Goal: Use online tool/utility: Utilize a website feature to perform a specific function

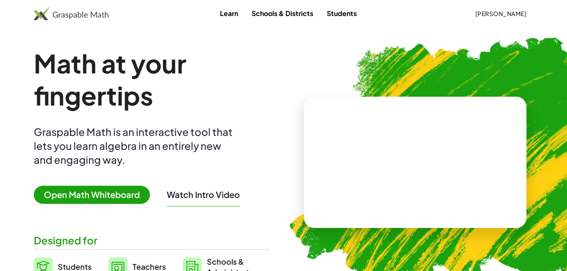
click at [131, 196] on span "Open Math Whiteboard" at bounding box center [92, 195] width 116 height 18
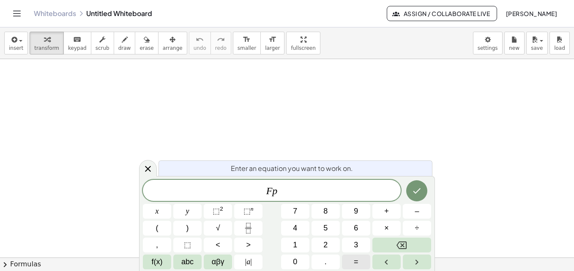
click at [359, 268] on button "=" at bounding box center [356, 262] width 28 height 15
click at [147, 171] on icon at bounding box center [148, 169] width 10 height 10
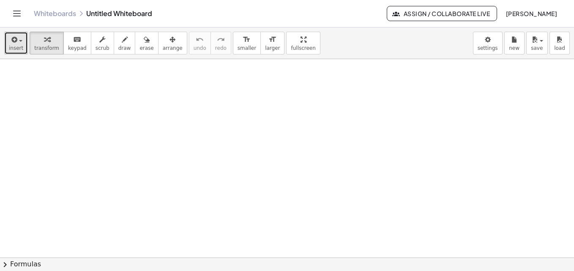
click at [22, 41] on button "insert" at bounding box center [16, 43] width 24 height 23
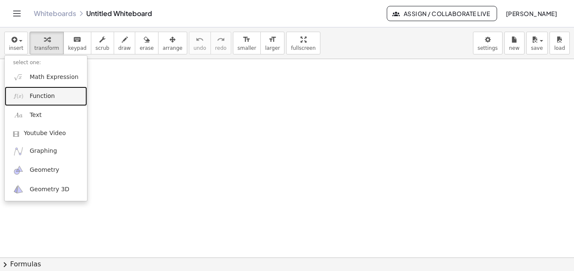
click at [43, 98] on span "Function" at bounding box center [42, 96] width 25 height 8
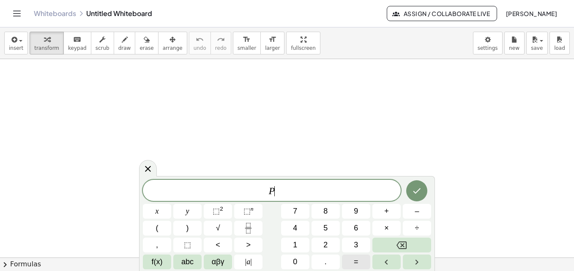
click at [357, 265] on span "=" at bounding box center [356, 261] width 5 height 11
click at [422, 222] on button "÷" at bounding box center [417, 228] width 28 height 15
click at [418, 194] on icon "Done" at bounding box center [416, 191] width 10 height 10
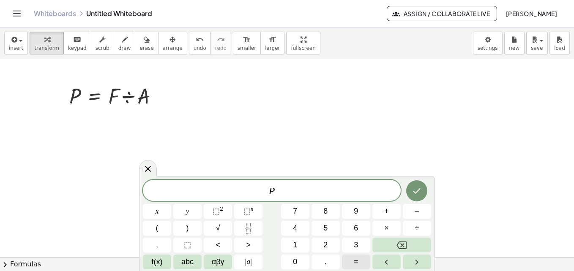
click at [352, 264] on button "=" at bounding box center [356, 262] width 28 height 15
click at [422, 231] on button "÷" at bounding box center [417, 228] width 28 height 15
click at [163, 228] on button "(" at bounding box center [157, 228] width 28 height 15
click at [184, 225] on button ")" at bounding box center [187, 228] width 28 height 15
click at [220, 217] on span "⬚ 2" at bounding box center [217, 211] width 11 height 11
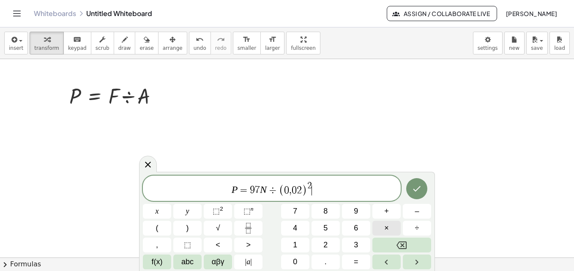
click at [386, 229] on span "×" at bounding box center [386, 228] width 5 height 11
click at [420, 191] on icon "Done" at bounding box center [416, 189] width 10 height 10
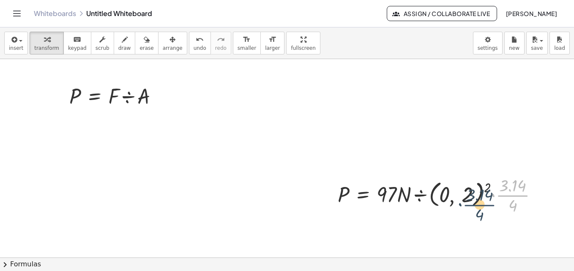
drag, startPoint x: 502, startPoint y: 195, endPoint x: 467, endPoint y: 204, distance: 36.8
click at [467, 204] on div at bounding box center [440, 195] width 215 height 42
click at [503, 198] on div at bounding box center [440, 195] width 215 height 42
click at [474, 205] on div at bounding box center [448, 195] width 231 height 32
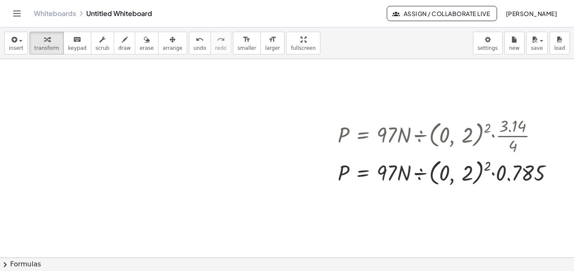
scroll to position [59, 0]
drag, startPoint x: 531, startPoint y: 171, endPoint x: 494, endPoint y: 214, distance: 56.6
click at [494, 214] on div at bounding box center [287, 226] width 574 height 452
click at [540, 140] on div at bounding box center [539, 136] width 9 height 9
click at [561, 124] on span "Go back to this line" at bounding box center [583, 123] width 50 height 7
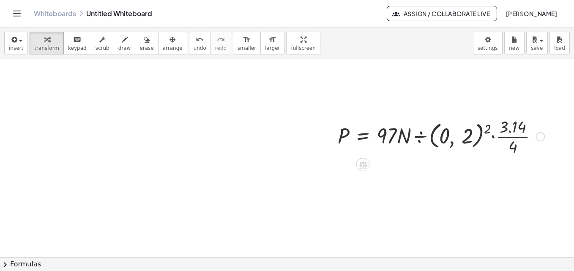
click at [508, 129] on div at bounding box center [440, 136] width 215 height 42
click at [368, 166] on div at bounding box center [363, 165] width 14 height 14
click at [378, 164] on span "÷" at bounding box center [379, 165] width 5 height 12
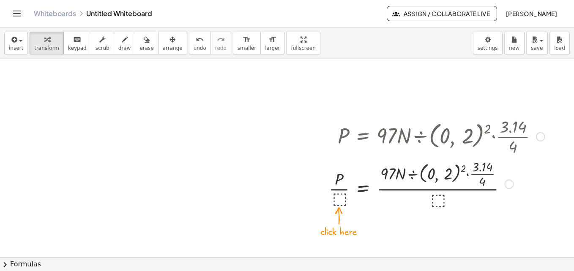
click at [471, 137] on div at bounding box center [436, 136] width 224 height 42
click at [453, 196] on div at bounding box center [436, 183] width 224 height 52
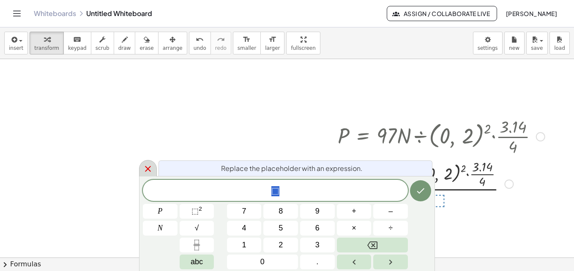
click at [147, 173] on icon at bounding box center [148, 169] width 10 height 10
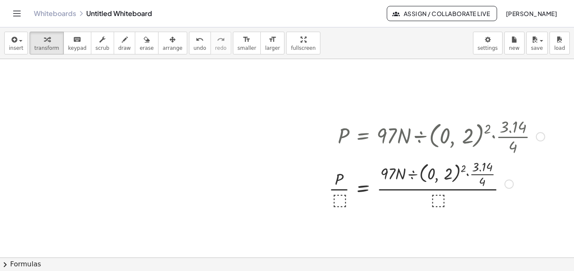
click at [542, 141] on div at bounding box center [540, 136] width 9 height 9
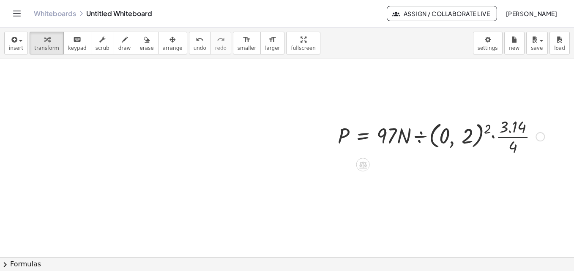
click at [544, 134] on div at bounding box center [440, 136] width 215 height 42
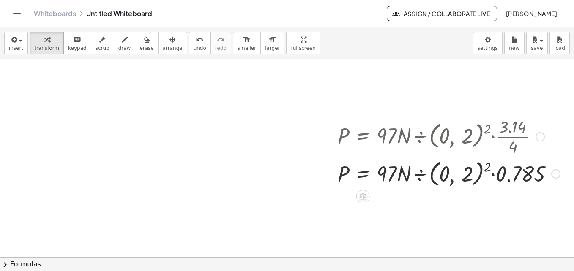
click at [543, 139] on div at bounding box center [539, 136] width 9 height 9
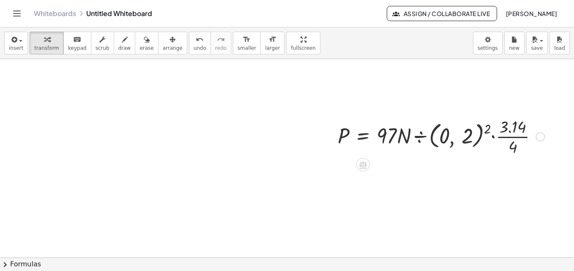
click at [512, 131] on div at bounding box center [440, 136] width 215 height 42
drag, startPoint x: 512, startPoint y: 131, endPoint x: 496, endPoint y: 163, distance: 35.1
click at [496, 163] on div at bounding box center [287, 226] width 574 height 452
drag, startPoint x: 316, startPoint y: 114, endPoint x: 510, endPoint y: 181, distance: 206.1
click at [510, 181] on div at bounding box center [287, 226] width 574 height 452
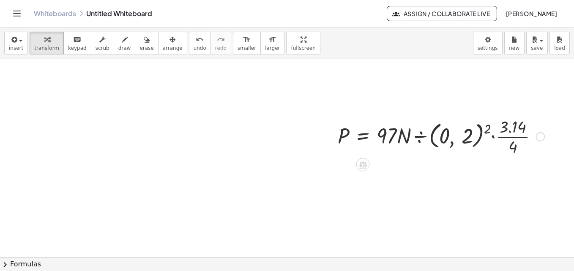
click at [492, 147] on div at bounding box center [440, 136] width 215 height 42
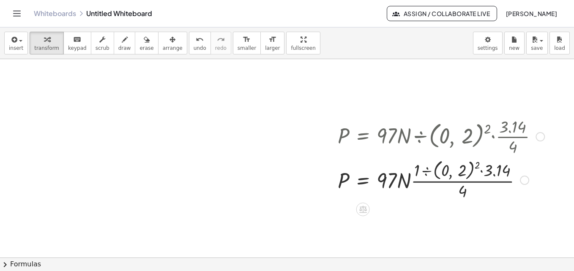
drag, startPoint x: 492, startPoint y: 147, endPoint x: 467, endPoint y: 191, distance: 50.7
drag, startPoint x: 467, startPoint y: 191, endPoint x: 378, endPoint y: 209, distance: 90.5
click at [378, 209] on div at bounding box center [287, 226] width 574 height 452
click at [541, 138] on div at bounding box center [539, 136] width 9 height 9
click at [566, 125] on span "Go back to this line" at bounding box center [583, 123] width 50 height 7
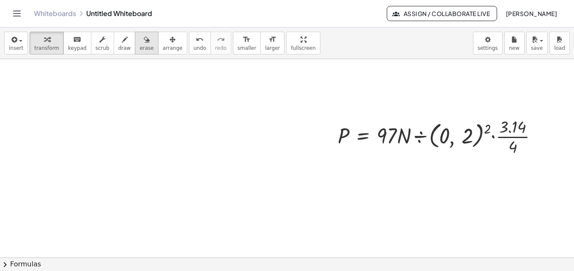
drag, startPoint x: 135, startPoint y: 41, endPoint x: 139, endPoint y: 34, distance: 7.9
click at [139, 34] on div "button" at bounding box center [146, 39] width 14 height 10
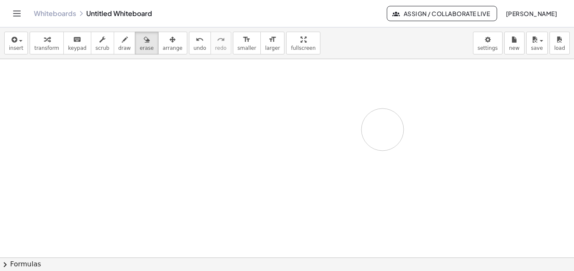
drag, startPoint x: 522, startPoint y: 150, endPoint x: 370, endPoint y: 131, distance: 152.4
click at [370, 131] on div at bounding box center [287, 226] width 574 height 452
drag, startPoint x: 285, startPoint y: 154, endPoint x: 512, endPoint y: 160, distance: 226.5
click at [512, 160] on div at bounding box center [287, 226] width 574 height 452
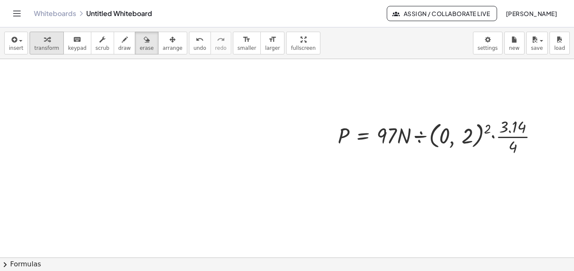
click at [41, 46] on span "transform" at bounding box center [46, 48] width 25 height 6
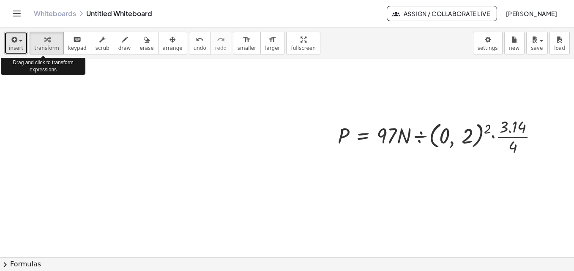
click at [14, 41] on icon "button" at bounding box center [14, 40] width 8 height 10
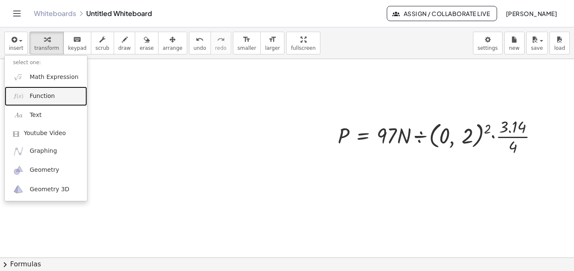
click at [41, 97] on span "Function" at bounding box center [42, 96] width 25 height 8
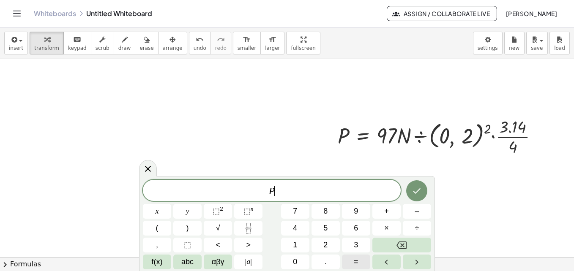
click at [356, 261] on span "=" at bounding box center [356, 261] width 5 height 11
click at [416, 228] on span "÷" at bounding box center [417, 228] width 4 height 11
click at [159, 225] on button "(" at bounding box center [157, 228] width 28 height 15
click at [182, 233] on button ")" at bounding box center [187, 228] width 28 height 15
click at [222, 215] on span "⬚ 2" at bounding box center [217, 211] width 11 height 11
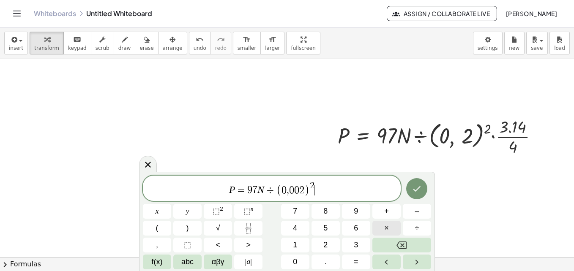
click at [387, 230] on span "×" at bounding box center [386, 228] width 5 height 11
click at [422, 231] on button "÷" at bounding box center [417, 228] width 28 height 15
click at [414, 189] on icon "Done" at bounding box center [416, 189] width 10 height 10
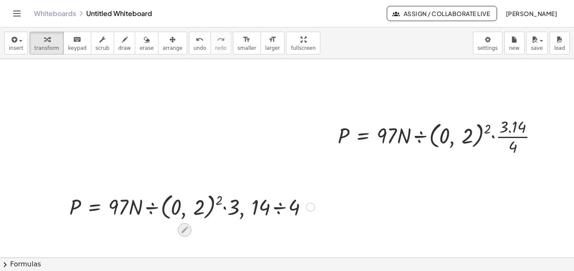
click at [186, 226] on icon at bounding box center [184, 230] width 9 height 9
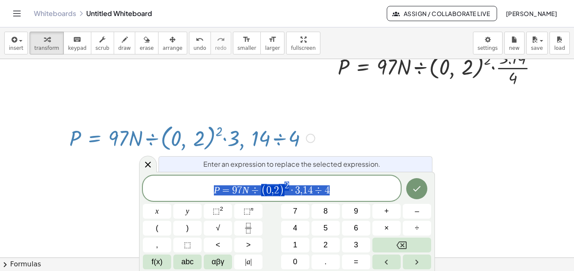
scroll to position [128, 0]
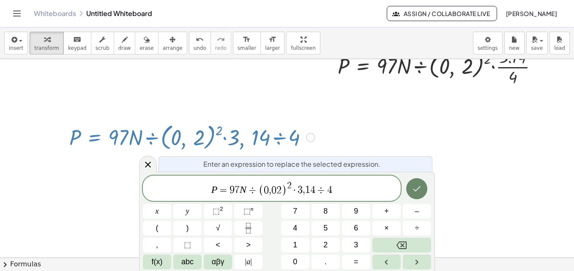
click at [420, 195] on button "Done" at bounding box center [416, 188] width 21 height 21
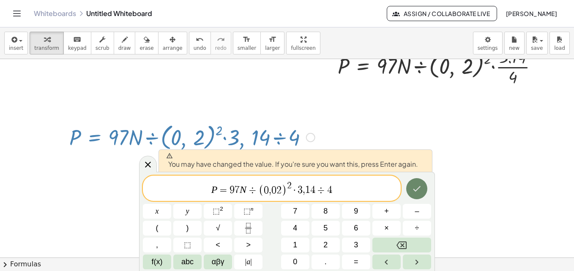
click at [417, 189] on icon "Done" at bounding box center [417, 188] width 8 height 5
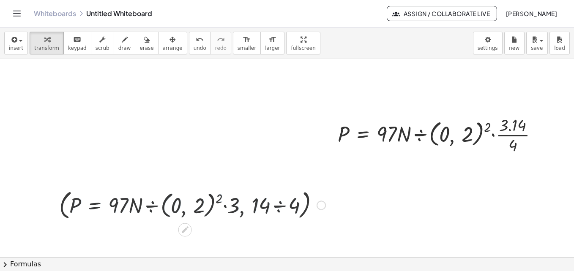
scroll to position [59, 0]
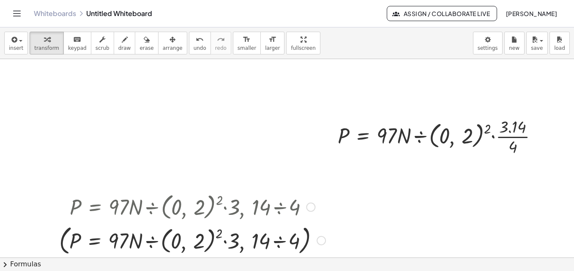
click at [309, 205] on div at bounding box center [310, 207] width 9 height 9
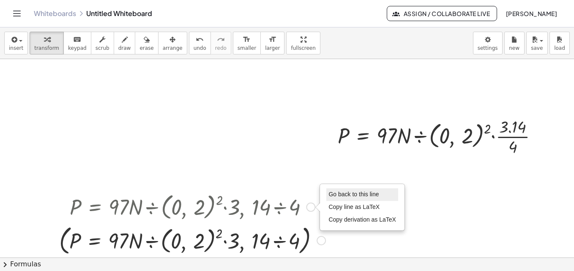
click at [343, 195] on span "Go back to this line" at bounding box center [353, 194] width 50 height 7
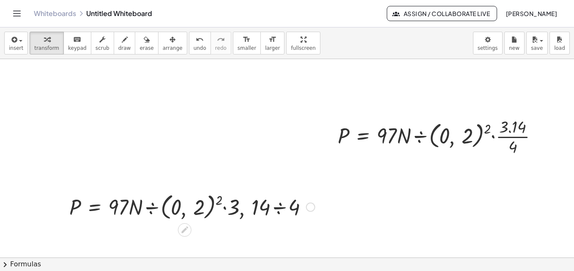
click at [189, 228] on icon at bounding box center [184, 230] width 9 height 9
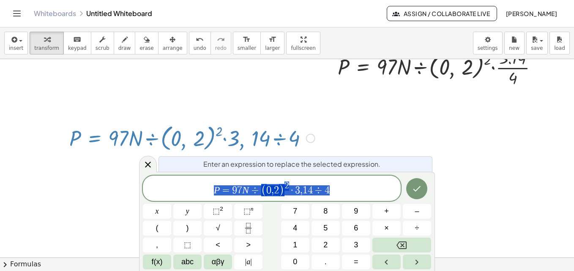
scroll to position [128, 0]
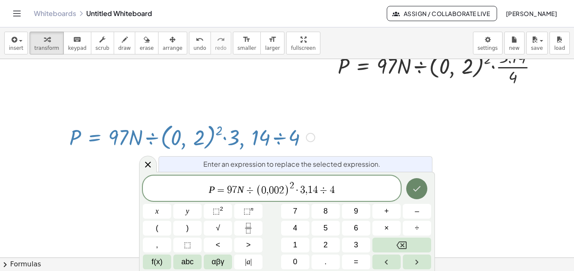
click at [409, 191] on button "Done" at bounding box center [416, 188] width 21 height 21
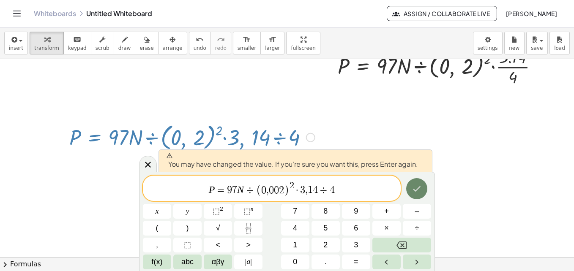
click at [409, 191] on button "Done" at bounding box center [416, 188] width 21 height 21
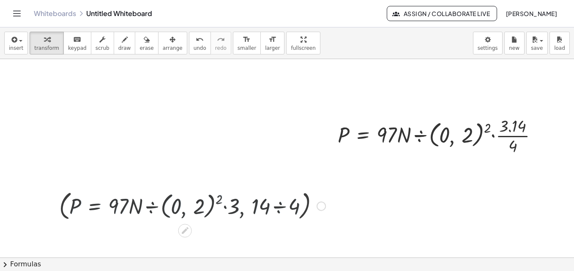
scroll to position [59, 0]
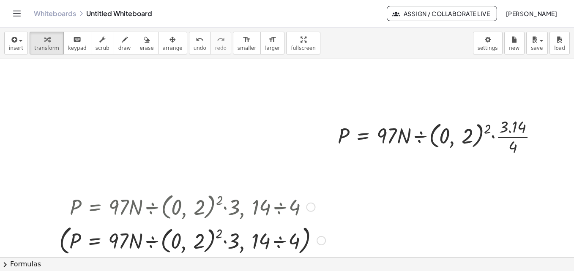
click at [313, 207] on div at bounding box center [310, 207] width 9 height 9
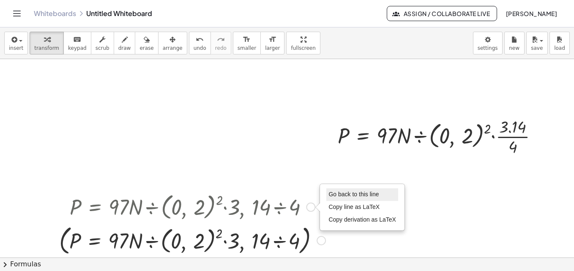
click at [337, 191] on span "Go back to this line" at bounding box center [353, 194] width 50 height 7
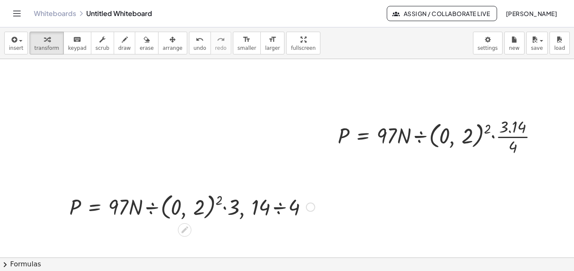
click at [207, 205] on div at bounding box center [192, 207] width 254 height 32
click at [198, 207] on div at bounding box center [192, 207] width 254 height 32
click at [195, 205] on div at bounding box center [192, 207] width 254 height 32
click at [312, 204] on div "Go back to this line Copy line as LaTeX Copy derivation as LaTeX" at bounding box center [310, 207] width 9 height 9
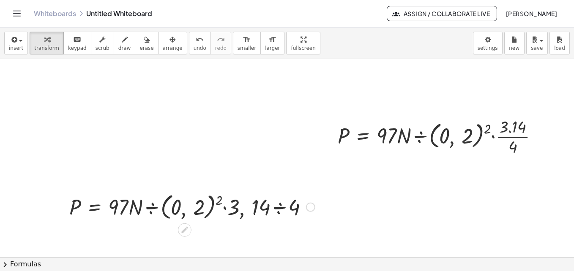
click at [312, 204] on div "Go back to this line Copy line as LaTeX Copy derivation as LaTeX" at bounding box center [310, 207] width 9 height 9
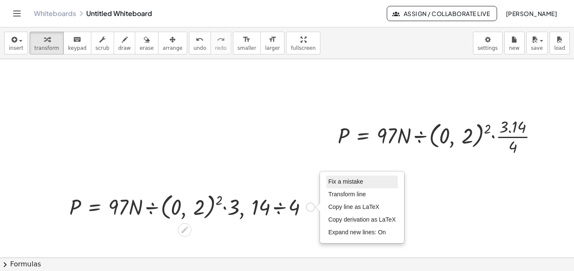
click at [343, 185] on span "Fix a mistake" at bounding box center [345, 181] width 35 height 7
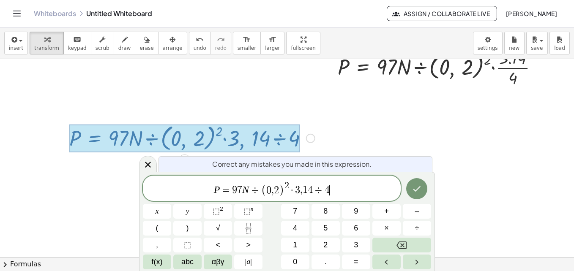
scroll to position [128, 0]
click at [274, 188] on span "2" at bounding box center [276, 190] width 5 height 10
click at [413, 185] on icon "Done" at bounding box center [416, 189] width 10 height 10
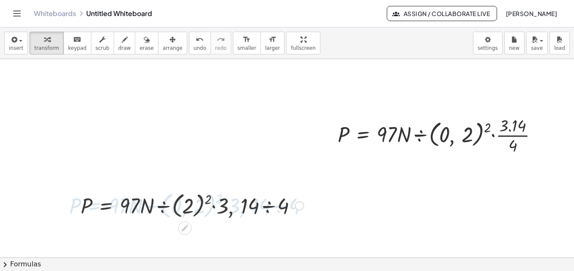
scroll to position [59, 0]
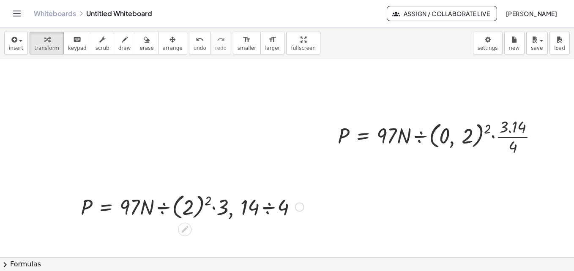
click at [185, 207] on div at bounding box center [191, 206] width 231 height 31
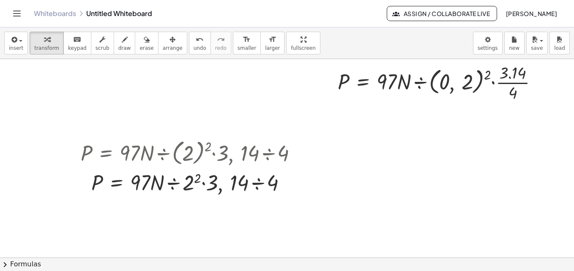
scroll to position [114, 0]
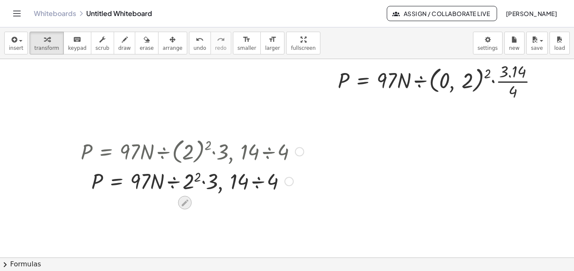
click at [182, 204] on icon at bounding box center [184, 203] width 9 height 9
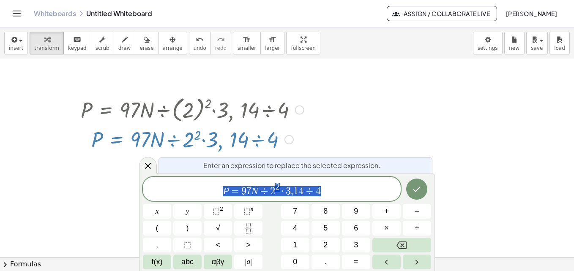
scroll to position [156, 0]
click at [271, 190] on span "2" at bounding box center [272, 191] width 5 height 10
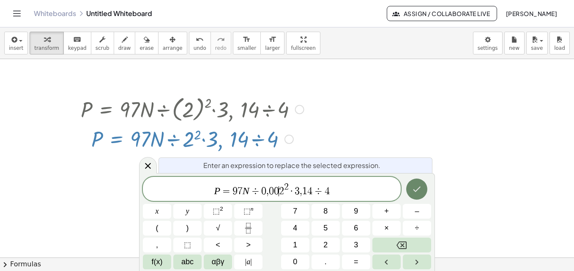
click at [419, 195] on button "Done" at bounding box center [416, 189] width 21 height 21
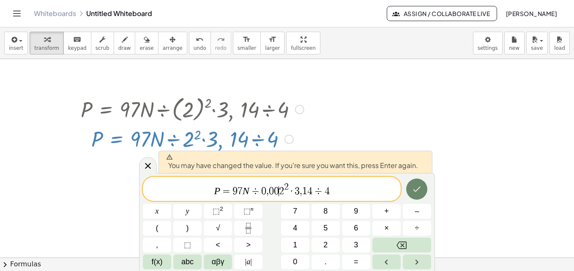
click at [419, 195] on button "Done" at bounding box center [416, 189] width 21 height 21
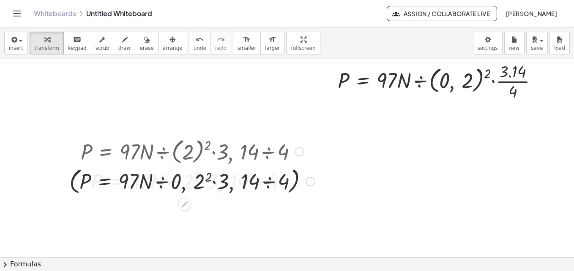
scroll to position [114, 0]
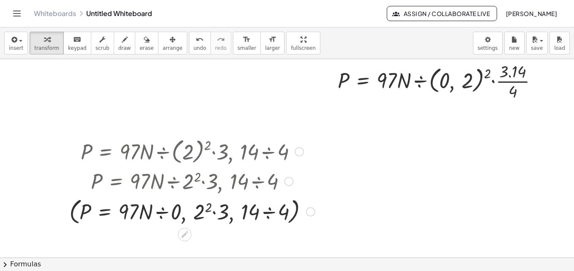
click at [297, 151] on div at bounding box center [298, 151] width 9 height 9
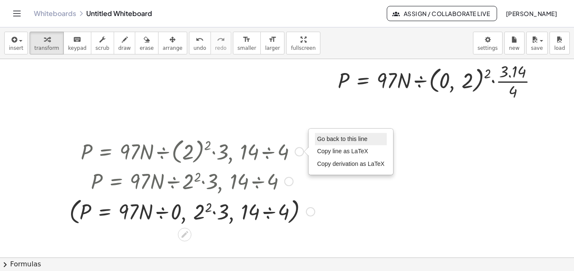
click at [332, 142] on span "Go back to this line" at bounding box center [342, 139] width 50 height 7
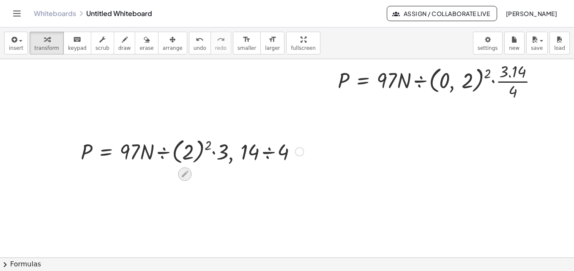
click at [185, 173] on icon at bounding box center [184, 174] width 7 height 7
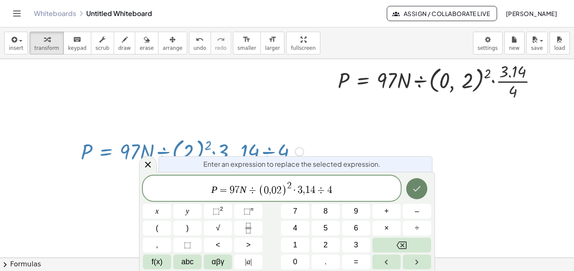
click at [419, 191] on icon "Done" at bounding box center [416, 189] width 10 height 10
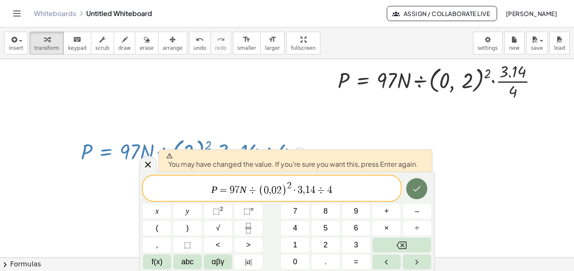
click at [420, 185] on icon "Done" at bounding box center [416, 189] width 10 height 10
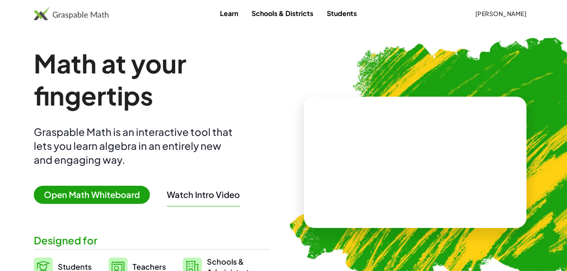
click at [101, 197] on span "Open Math Whiteboard" at bounding box center [92, 195] width 116 height 18
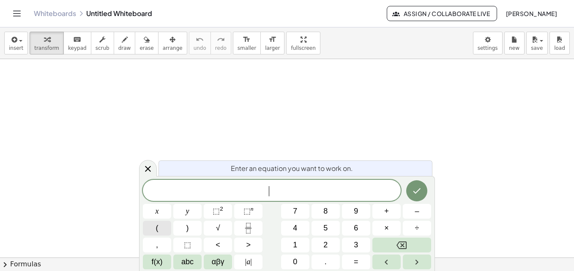
click at [163, 231] on button "(" at bounding box center [157, 228] width 28 height 15
click at [191, 227] on button ")" at bounding box center [187, 228] width 28 height 15
click at [215, 216] on span "⬚ 2" at bounding box center [217, 211] width 11 height 11
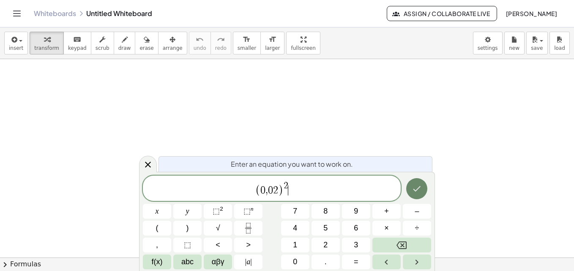
click at [417, 189] on icon "Done" at bounding box center [417, 188] width 8 height 5
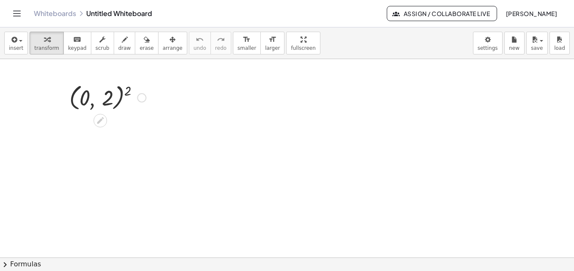
click at [141, 102] on div at bounding box center [141, 97] width 9 height 9
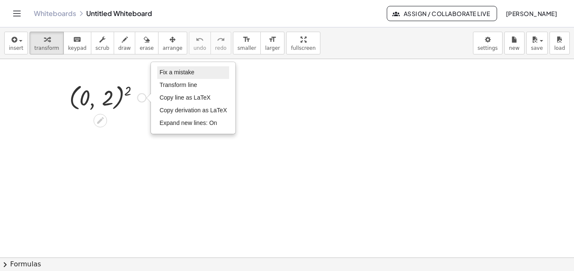
click at [182, 75] on span "Fix a mistake" at bounding box center [176, 72] width 35 height 7
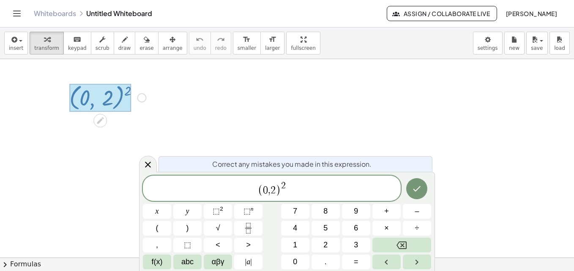
click at [273, 189] on span "2" at bounding box center [272, 190] width 5 height 10
click at [410, 191] on button "Done" at bounding box center [416, 188] width 21 height 21
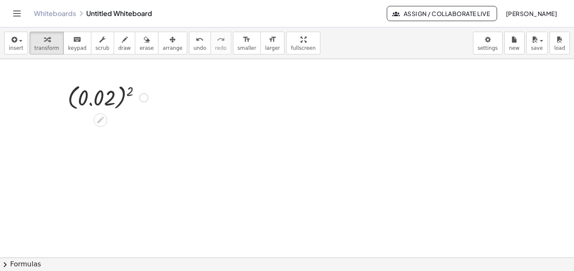
click at [143, 95] on div "Fix a mistake Transform line Copy line as LaTeX Copy derivation as LaTeX Expand…" at bounding box center [143, 97] width 9 height 9
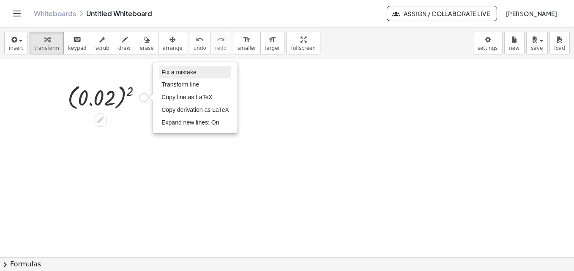
click at [187, 67] on li "Fix a mistake" at bounding box center [195, 72] width 72 height 13
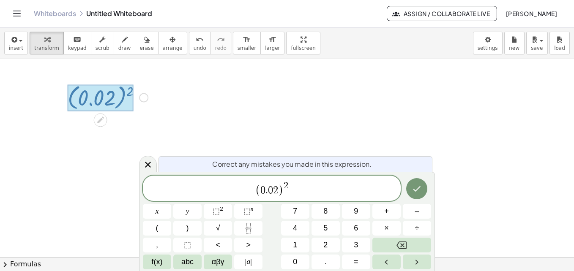
click at [257, 192] on span "(" at bounding box center [257, 190] width 5 height 12
click at [359, 262] on button "=" at bounding box center [356, 262] width 28 height 15
click at [421, 228] on button "÷" at bounding box center [417, 228] width 28 height 15
click at [317, 191] on span "F = 9 7 N ÷ ( 0 . 0 2 ) 2 ​" at bounding box center [272, 189] width 258 height 16
click at [379, 231] on button "×" at bounding box center [386, 228] width 28 height 15
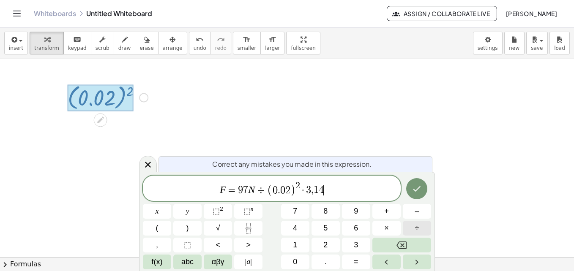
click at [413, 226] on button "÷" at bounding box center [417, 228] width 28 height 15
click at [416, 191] on icon "Done" at bounding box center [417, 188] width 8 height 5
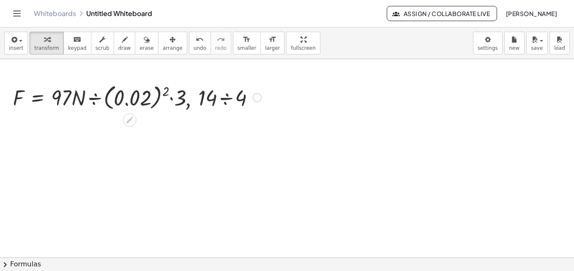
drag, startPoint x: 114, startPoint y: 112, endPoint x: 159, endPoint y: 123, distance: 46.9
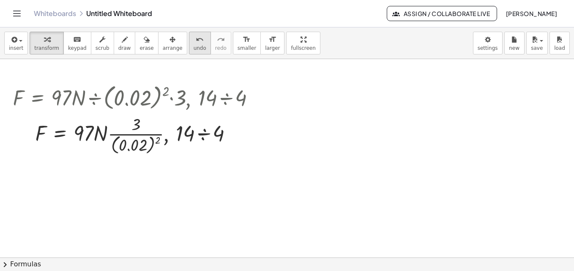
click at [189, 54] on button "undo undo" at bounding box center [200, 43] width 22 height 23
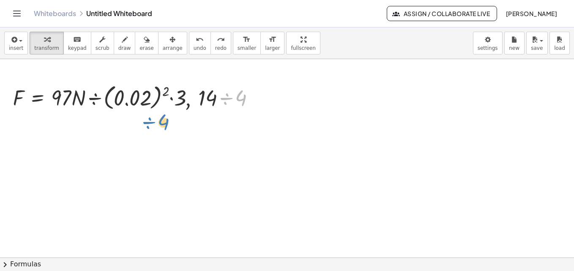
drag, startPoint x: 244, startPoint y: 99, endPoint x: 168, endPoint y: 122, distance: 79.6
drag, startPoint x: 229, startPoint y: 101, endPoint x: 151, endPoint y: 127, distance: 82.6
drag, startPoint x: 227, startPoint y: 99, endPoint x: 137, endPoint y: 122, distance: 92.8
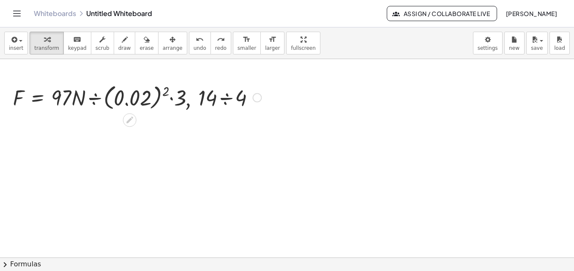
drag, startPoint x: 204, startPoint y: 113, endPoint x: 155, endPoint y: 107, distance: 49.8
click at [155, 107] on div ", F = · 97 · N ÷ ( 0.02 ) 2 · 3 , · 14 ÷ 4" at bounding box center [133, 96] width 267 height 35
drag, startPoint x: 227, startPoint y: 99, endPoint x: 148, endPoint y: 138, distance: 87.8
click at [191, 98] on div at bounding box center [136, 97] width 257 height 31
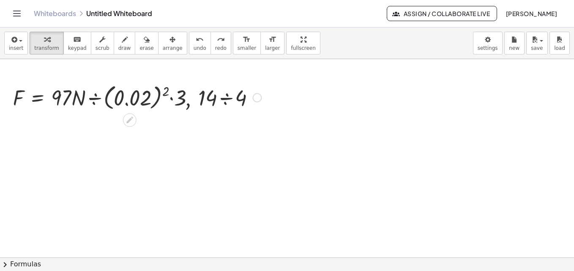
click at [191, 101] on div at bounding box center [136, 97] width 257 height 31
click at [204, 104] on div at bounding box center [136, 97] width 257 height 31
click at [207, 101] on div at bounding box center [136, 97] width 257 height 31
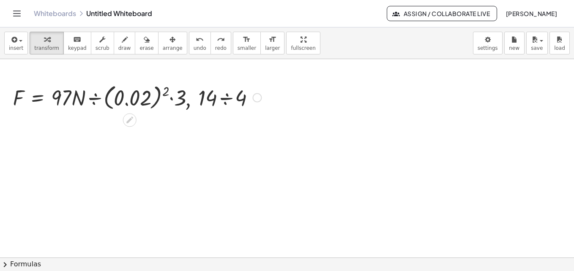
click at [207, 101] on div at bounding box center [136, 97] width 257 height 31
drag, startPoint x: 245, startPoint y: 98, endPoint x: 168, endPoint y: 120, distance: 79.8
click at [259, 98] on div at bounding box center [256, 97] width 9 height 9
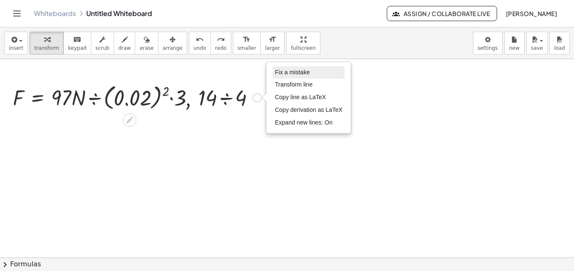
click at [296, 68] on li "Fix a mistake" at bounding box center [308, 72] width 72 height 13
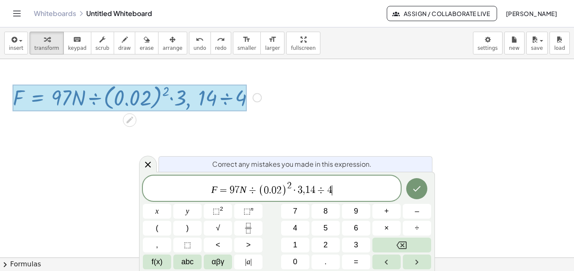
click at [303, 187] on span "," at bounding box center [303, 190] width 3 height 10
click at [425, 186] on button "Done" at bounding box center [416, 188] width 21 height 21
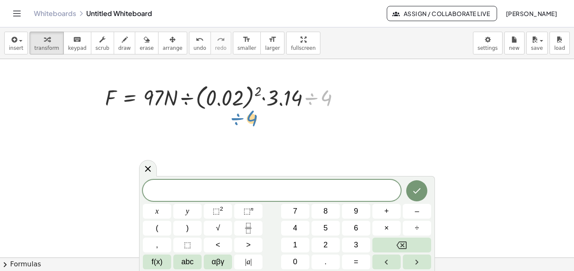
drag, startPoint x: 317, startPoint y: 95, endPoint x: 243, endPoint y: 116, distance: 76.4
drag, startPoint x: 318, startPoint y: 98, endPoint x: 235, endPoint y: 131, distance: 89.3
click at [152, 168] on icon at bounding box center [148, 169] width 10 height 10
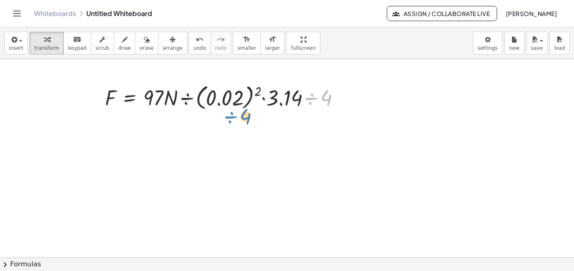
drag, startPoint x: 317, startPoint y: 95, endPoint x: 236, endPoint y: 112, distance: 82.6
click at [236, 112] on div "÷ 4 F = · 97 · N ÷ ( 0.02 ) 2 · 3.14 ÷ 4 Fix a mistake Transform line Copy line…" at bounding box center [222, 96] width 261 height 35
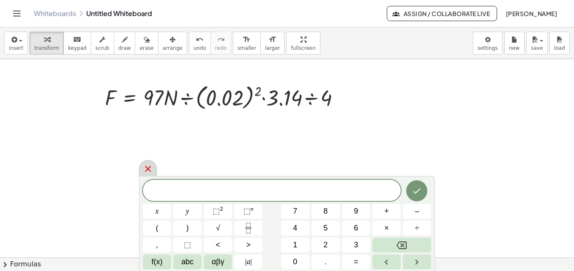
click at [148, 164] on icon at bounding box center [148, 169] width 10 height 10
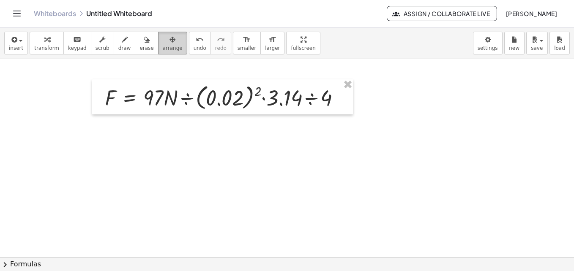
click at [163, 48] on span "arrange" at bounding box center [173, 48] width 20 height 6
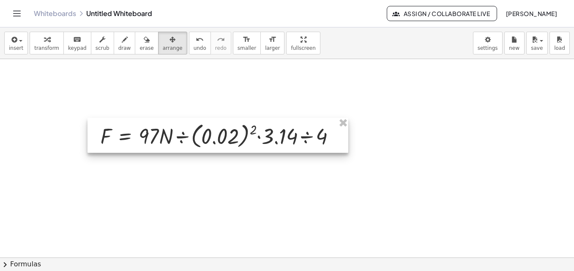
drag, startPoint x: 181, startPoint y: 99, endPoint x: 177, endPoint y: 140, distance: 41.2
click at [177, 140] on div at bounding box center [217, 135] width 261 height 35
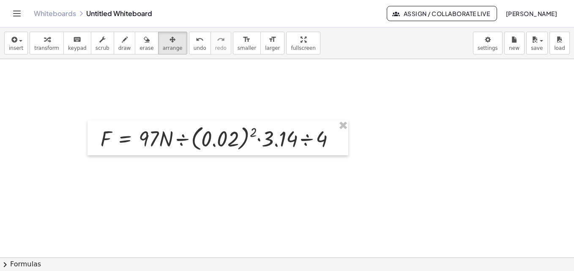
click at [53, 40] on div "button" at bounding box center [46, 39] width 25 height 10
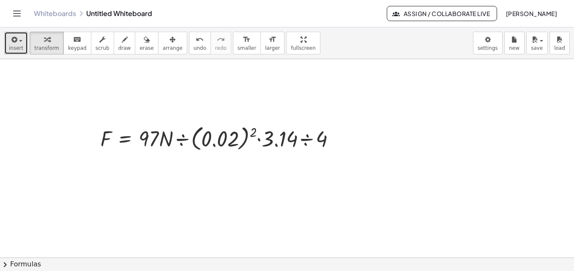
click at [19, 43] on div "button" at bounding box center [16, 39] width 14 height 10
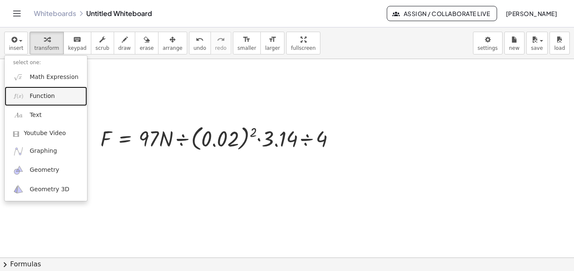
click at [33, 95] on span "Function" at bounding box center [42, 96] width 25 height 8
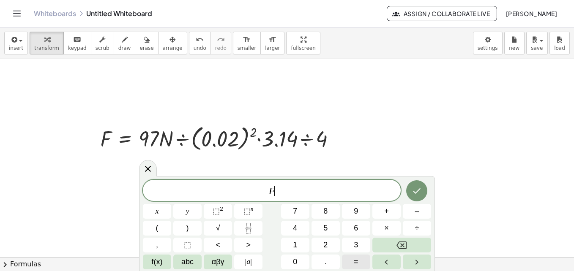
click at [358, 269] on button "=" at bounding box center [356, 262] width 28 height 15
click at [410, 223] on button "÷" at bounding box center [417, 228] width 28 height 15
click at [422, 193] on button "Done" at bounding box center [416, 190] width 21 height 21
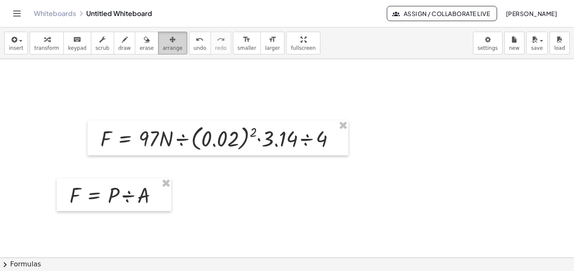
click at [158, 32] on button "arrange" at bounding box center [172, 43] width 29 height 23
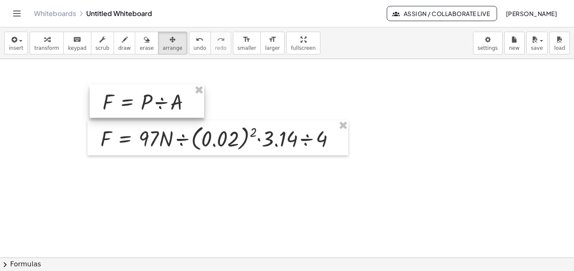
drag, startPoint x: 98, startPoint y: 210, endPoint x: 131, endPoint y: 117, distance: 98.2
click at [131, 117] on div at bounding box center [147, 101] width 114 height 33
click at [183, 115] on div at bounding box center [146, 102] width 114 height 33
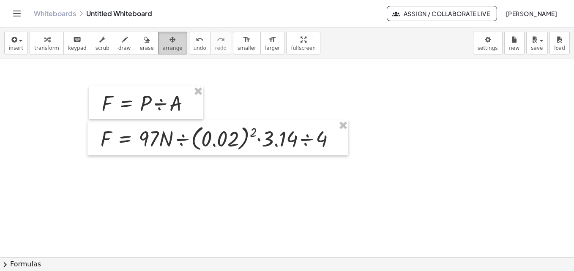
click at [163, 43] on div "button" at bounding box center [173, 39] width 20 height 10
click at [31, 44] on button "transform" at bounding box center [47, 43] width 34 height 23
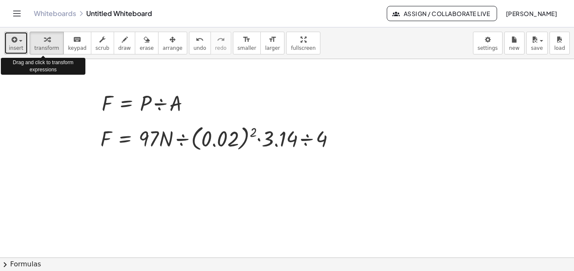
click at [25, 44] on button "insert" at bounding box center [16, 43] width 24 height 23
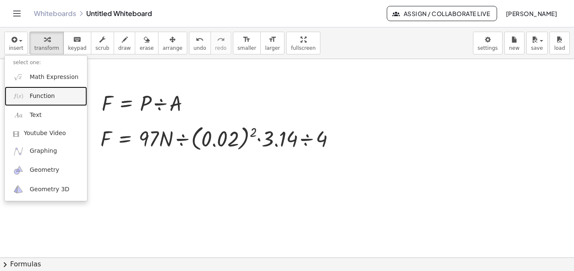
click at [60, 94] on link "Function" at bounding box center [46, 96] width 82 height 19
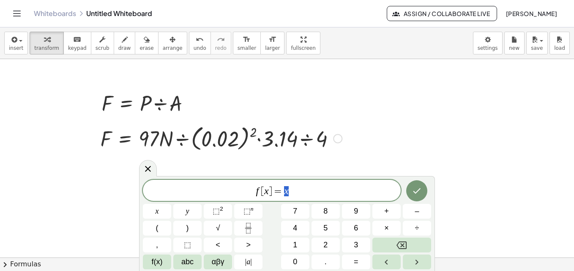
click at [341, 137] on div "Fix a mistake Transform line Copy line as LaTeX Copy derivation as LaTeX Expand…" at bounding box center [337, 138] width 9 height 9
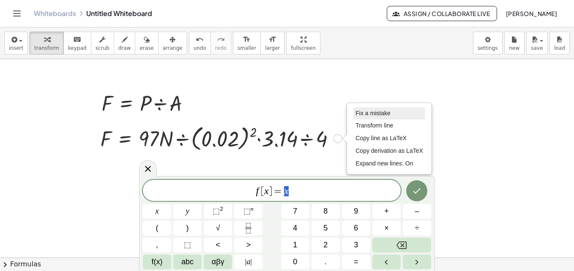
click at [382, 110] on span "Fix a mistake" at bounding box center [372, 113] width 35 height 7
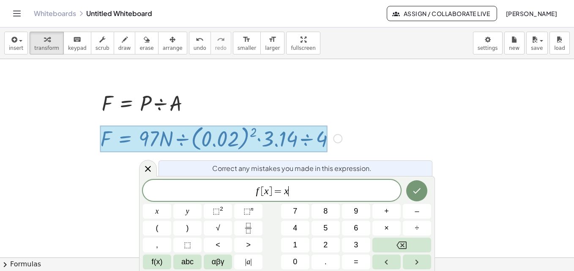
click at [289, 147] on div at bounding box center [213, 138] width 227 height 27
click at [342, 139] on div "Fix a mistake Transform line Copy line as LaTeX Copy derivation as LaTeX Expand…" at bounding box center [337, 138] width 9 height 9
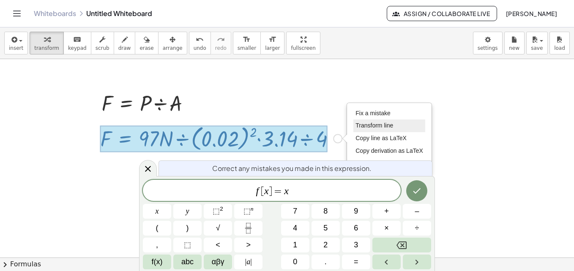
click at [376, 126] on span "Transform line" at bounding box center [374, 125] width 38 height 7
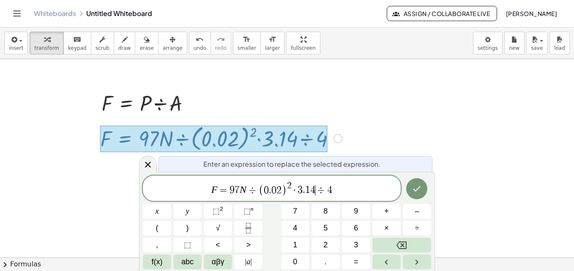
click at [313, 190] on span "4" at bounding box center [312, 190] width 5 height 10
click at [222, 260] on span "αβγ" at bounding box center [218, 261] width 13 height 11
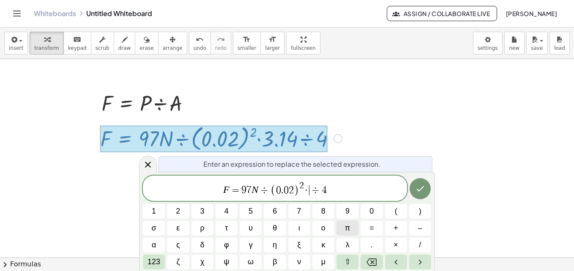
click at [349, 228] on span "π" at bounding box center [347, 228] width 5 height 11
click at [428, 188] on button "Done" at bounding box center [419, 188] width 21 height 21
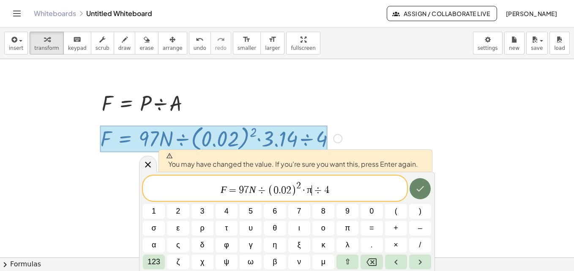
click at [422, 188] on icon "Done" at bounding box center [420, 189] width 10 height 10
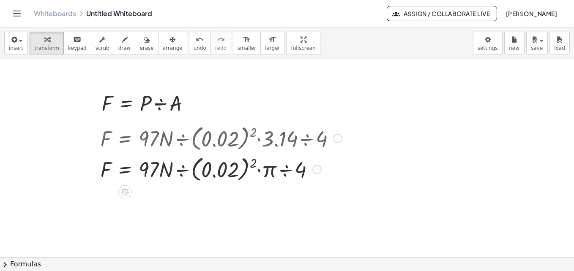
click at [272, 139] on div at bounding box center [221, 137] width 250 height 31
click at [253, 138] on div at bounding box center [221, 137] width 250 height 31
click at [163, 45] on span "arrange" at bounding box center [173, 48] width 20 height 6
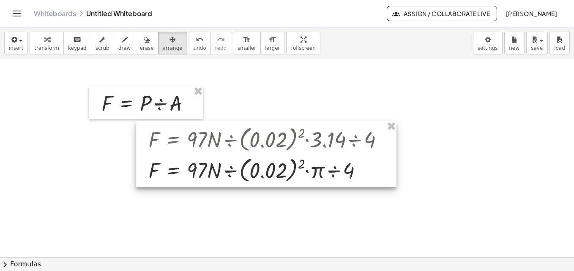
drag, startPoint x: 176, startPoint y: 139, endPoint x: 217, endPoint y: 147, distance: 41.7
click at [217, 147] on div at bounding box center [266, 154] width 261 height 66
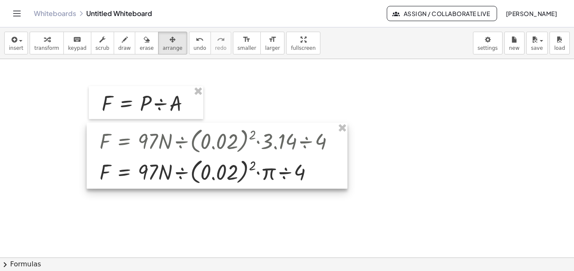
drag, startPoint x: 338, startPoint y: 155, endPoint x: 296, endPoint y: 150, distance: 42.5
click at [296, 150] on div at bounding box center [217, 156] width 261 height 66
click at [329, 163] on div at bounding box center [216, 156] width 261 height 66
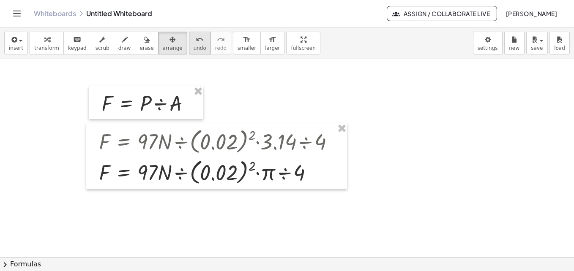
click at [193, 50] on button "undo undo" at bounding box center [200, 43] width 22 height 23
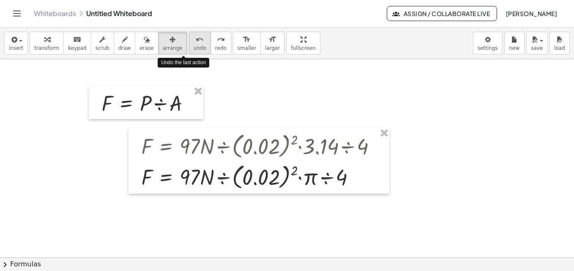
click at [193, 50] on button "undo undo" at bounding box center [200, 43] width 22 height 23
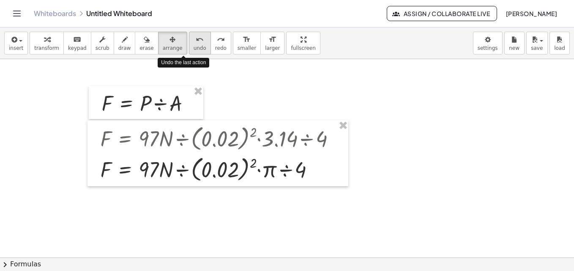
click at [193, 50] on button "undo undo" at bounding box center [200, 43] width 22 height 23
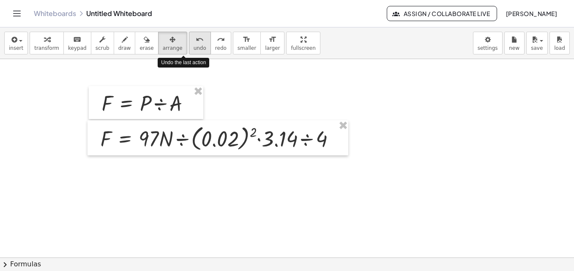
click at [193, 50] on button "undo undo" at bounding box center [200, 43] width 22 height 23
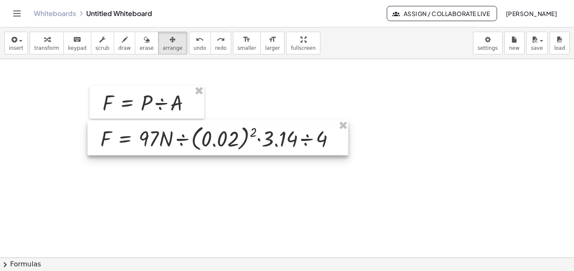
click at [298, 143] on div at bounding box center [217, 137] width 261 height 35
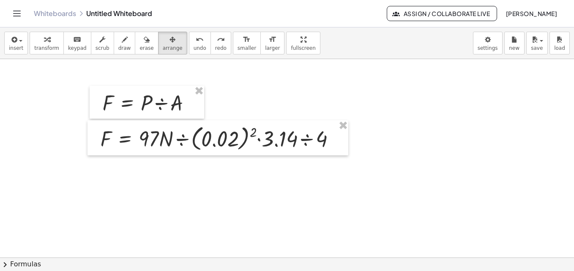
click at [139, 41] on div "button" at bounding box center [146, 39] width 14 height 10
click at [122, 44] on icon "button" at bounding box center [125, 40] width 6 height 10
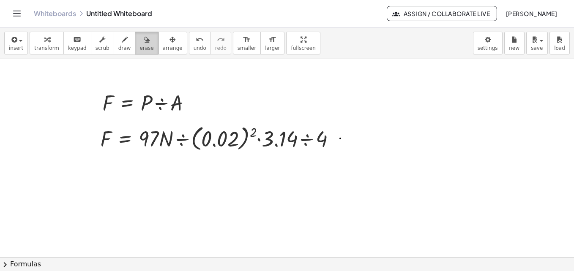
click at [139, 46] on span "erase" at bounding box center [146, 48] width 14 height 6
click at [22, 41] on button "insert" at bounding box center [16, 43] width 24 height 23
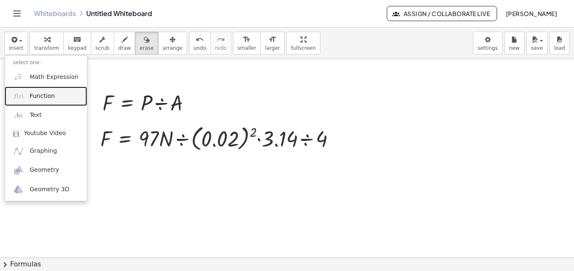
click at [42, 93] on span "Function" at bounding box center [42, 96] width 25 height 8
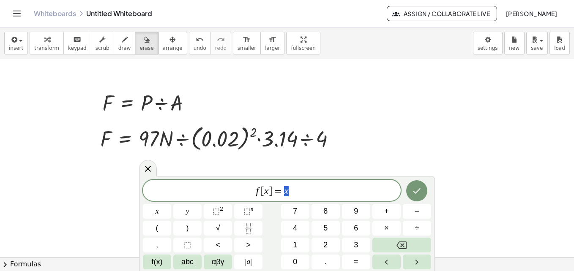
click at [151, 161] on div at bounding box center [148, 168] width 18 height 16
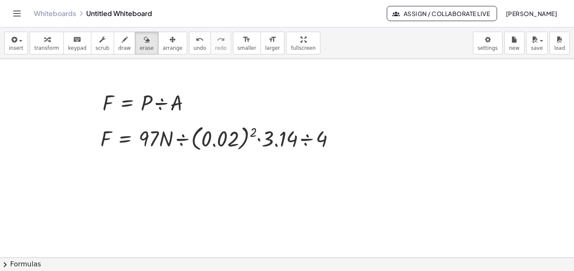
click at [20, 49] on span "insert" at bounding box center [16, 48] width 14 height 6
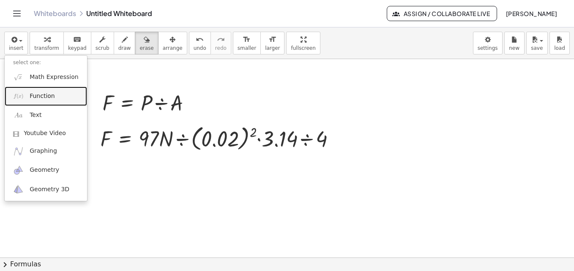
click at [60, 93] on link "Function" at bounding box center [46, 96] width 82 height 19
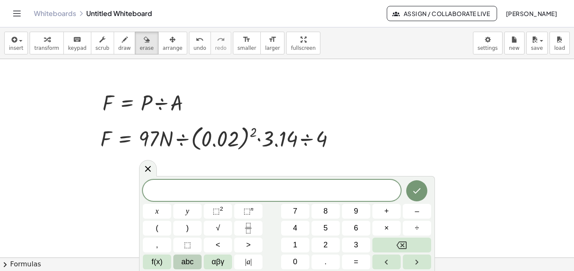
click at [177, 264] on button "abc" at bounding box center [187, 262] width 28 height 15
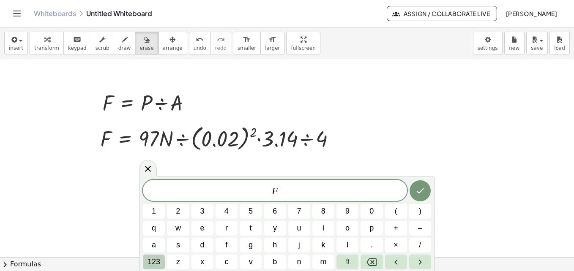
click at [152, 261] on span "123" at bounding box center [153, 261] width 13 height 11
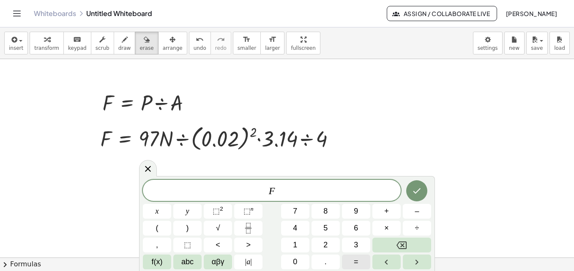
click at [356, 258] on span "=" at bounding box center [356, 261] width 5 height 11
click at [251, 211] on sup "n" at bounding box center [251, 209] width 3 height 6
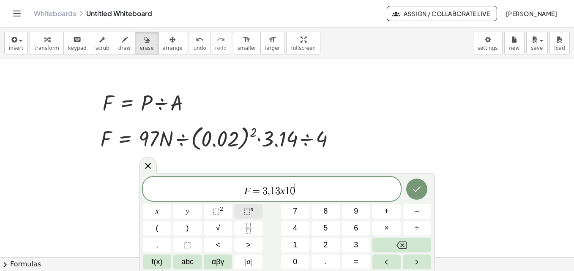
click at [251, 211] on sup "n" at bounding box center [251, 209] width 3 height 6
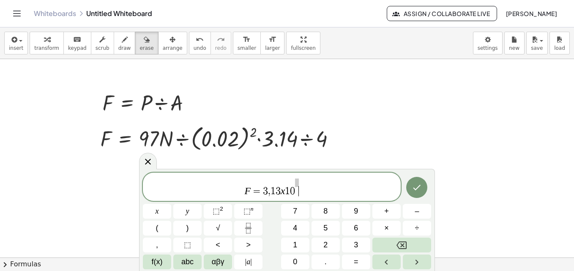
click at [308, 194] on span "F = 3 , 1 3 x 1 0 ​" at bounding box center [272, 187] width 258 height 19
click at [299, 191] on span "F = 3 , 1 3 x 1 0 ​" at bounding box center [272, 187] width 258 height 19
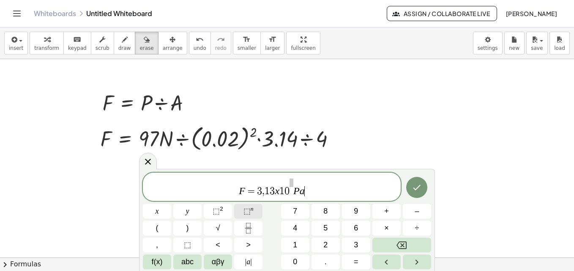
click at [245, 213] on span "⬚" at bounding box center [246, 211] width 7 height 8
click at [419, 194] on button "Done" at bounding box center [416, 187] width 21 height 21
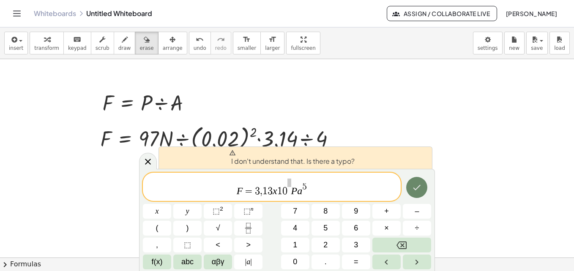
click at [419, 189] on icon "Done" at bounding box center [416, 187] width 10 height 10
click at [290, 188] on span at bounding box center [289, 185] width 4 height 13
click at [291, 188] on var "P" at bounding box center [294, 190] width 6 height 11
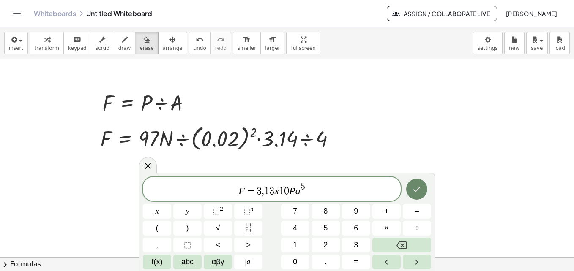
click at [420, 186] on icon "Done" at bounding box center [416, 189] width 10 height 10
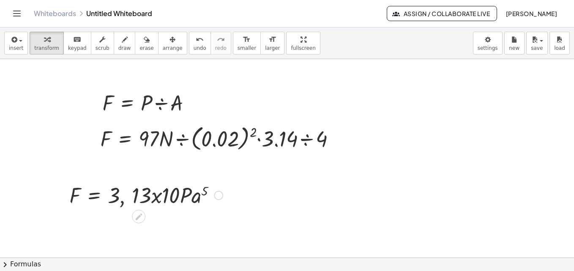
click at [154, 191] on div at bounding box center [146, 194] width 162 height 29
click at [169, 40] on icon "button" at bounding box center [172, 40] width 6 height 10
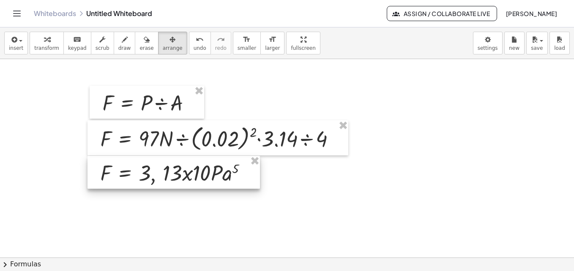
drag, startPoint x: 147, startPoint y: 197, endPoint x: 177, endPoint y: 175, distance: 38.1
click at [177, 175] on div at bounding box center [173, 172] width 172 height 33
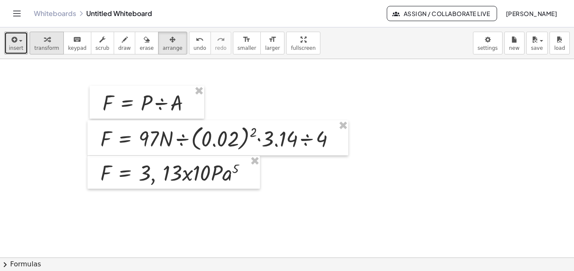
drag, startPoint x: 21, startPoint y: 43, endPoint x: 30, endPoint y: 53, distance: 14.1
click at [30, 53] on div "insert select one: Math Expression Function Text Youtube Video Graphing Geometr…" at bounding box center [287, 43] width 574 height 32
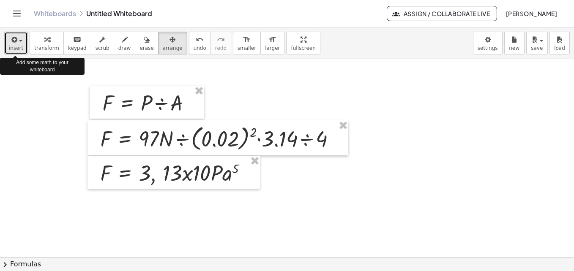
click at [15, 41] on icon "button" at bounding box center [14, 40] width 8 height 10
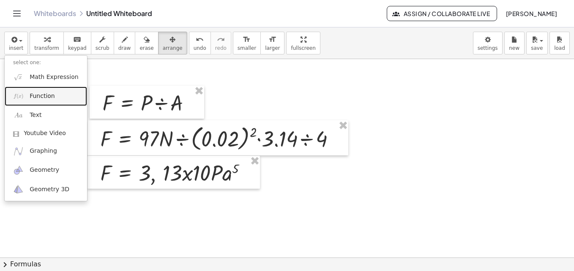
click at [52, 96] on span "Function" at bounding box center [42, 96] width 25 height 8
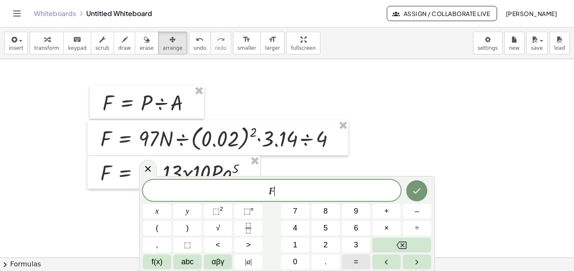
click at [356, 262] on span "=" at bounding box center [356, 261] width 5 height 11
click at [414, 192] on icon "Done" at bounding box center [417, 190] width 8 height 5
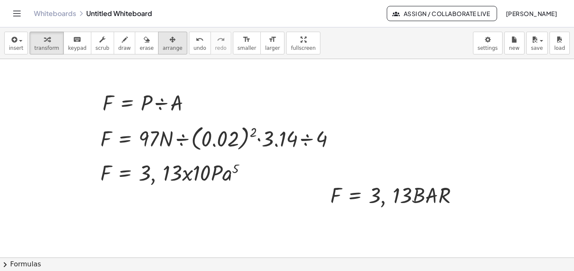
click at [163, 44] on div "button" at bounding box center [173, 39] width 20 height 10
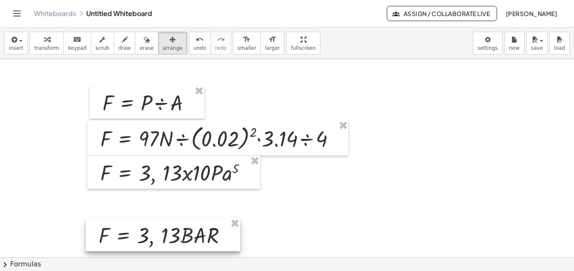
drag, startPoint x: 371, startPoint y: 196, endPoint x: 139, endPoint y: 237, distance: 234.9
click at [139, 237] on div at bounding box center [163, 234] width 154 height 33
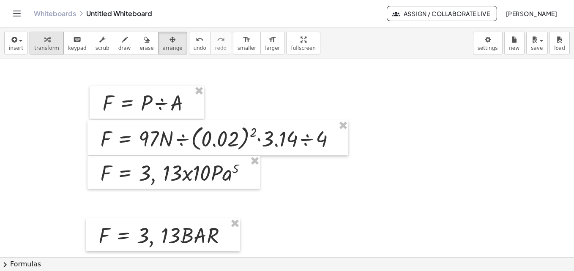
click at [39, 40] on div "button" at bounding box center [46, 39] width 25 height 10
click at [112, 101] on div at bounding box center [150, 102] width 104 height 29
click at [191, 104] on div at bounding box center [193, 102] width 9 height 9
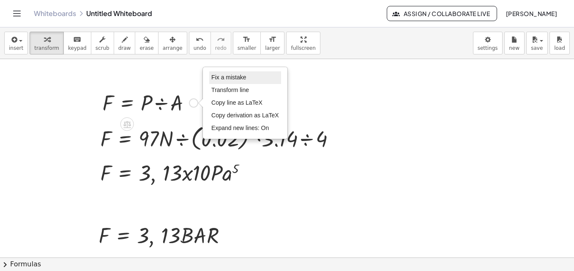
click at [227, 80] on span "Fix a mistake" at bounding box center [228, 77] width 35 height 7
